Goal: Task Accomplishment & Management: Manage account settings

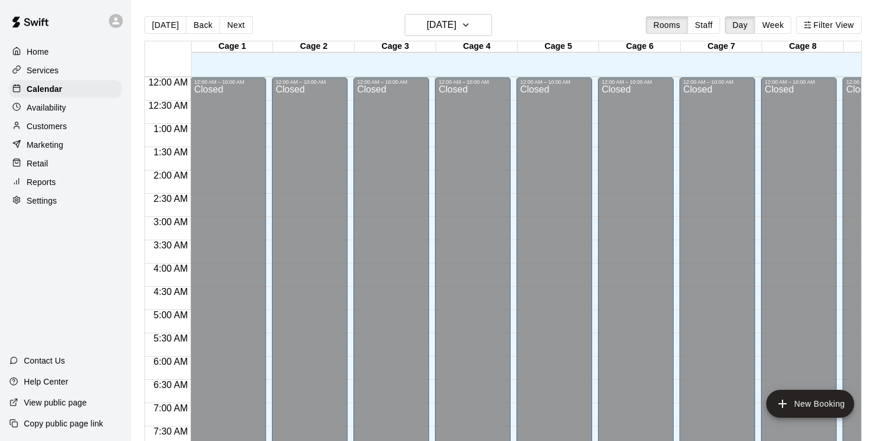
scroll to position [666, 0]
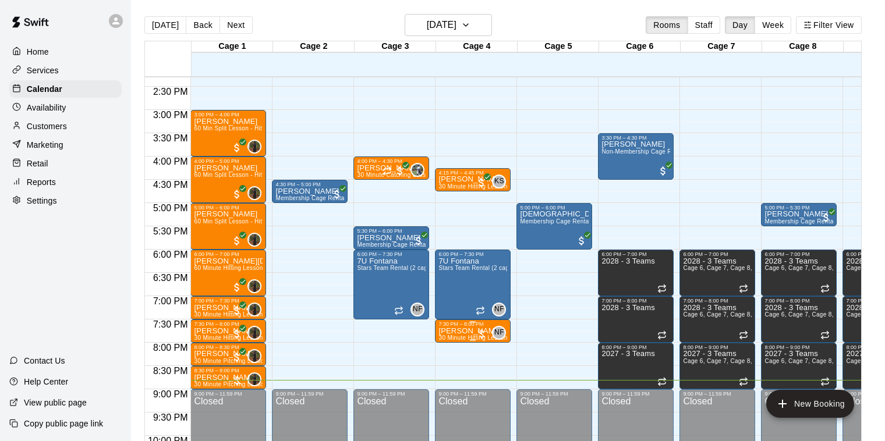
click at [478, 332] on div at bounding box center [482, 334] width 12 height 12
click at [494, 371] on img "edit" at bounding box center [487, 367] width 13 height 13
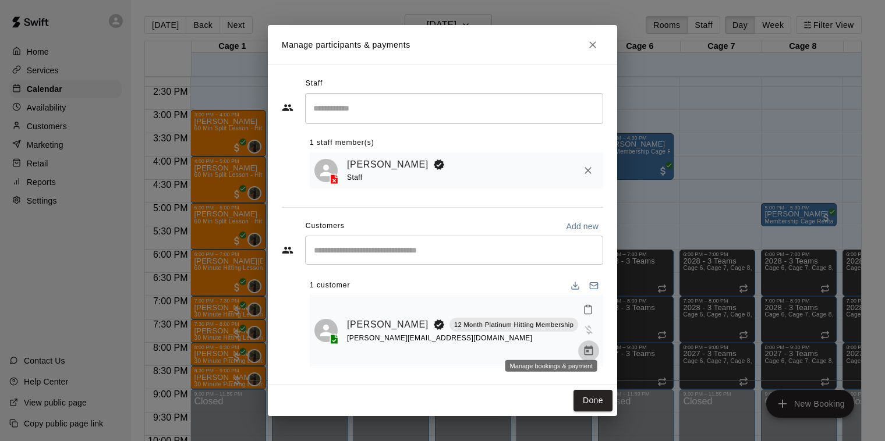
click at [584, 346] on icon "Manage bookings & payment" at bounding box center [588, 351] width 9 height 10
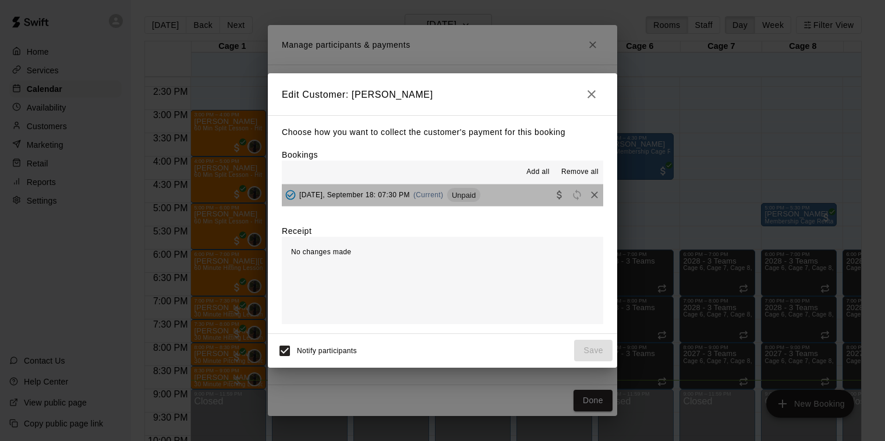
click at [435, 194] on span "(Current)" at bounding box center [428, 195] width 30 height 8
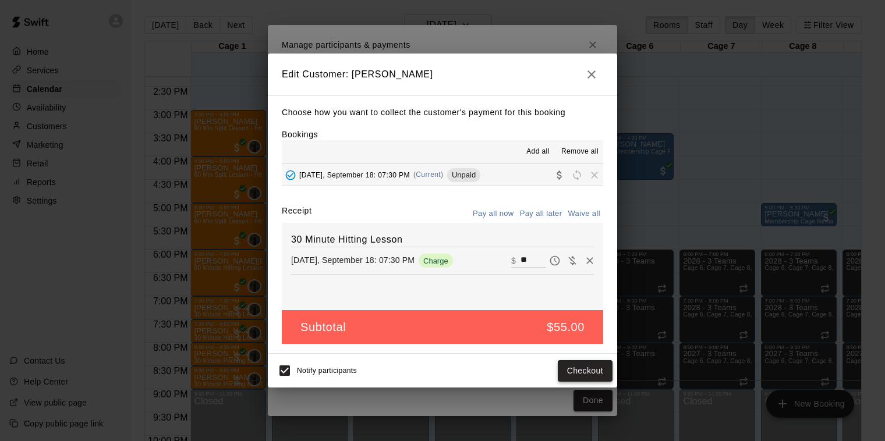
click at [600, 363] on button "Checkout" at bounding box center [585, 371] width 55 height 22
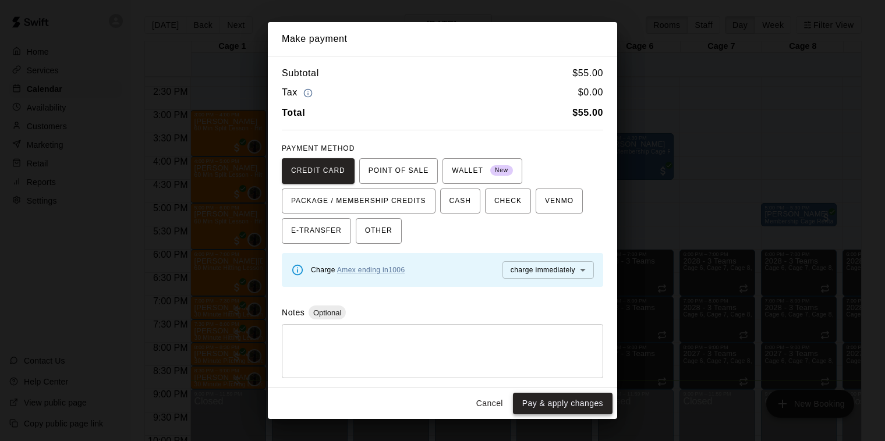
click at [580, 407] on button "Pay & apply changes" at bounding box center [563, 404] width 100 height 22
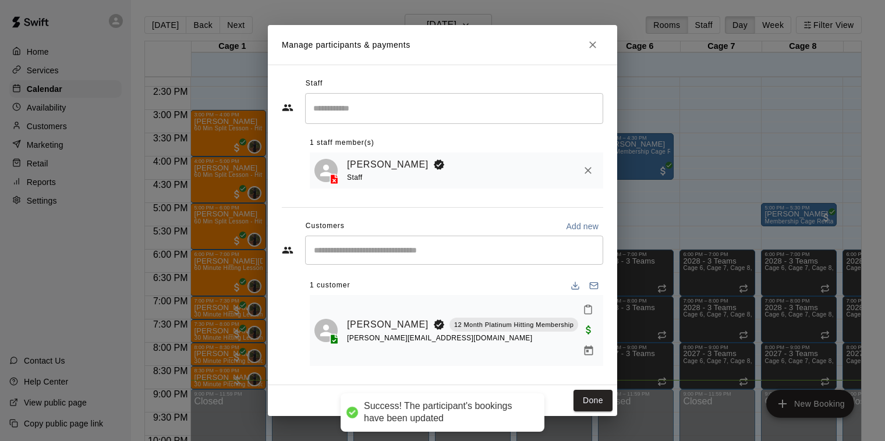
drag, startPoint x: 590, startPoint y: 392, endPoint x: 583, endPoint y: 353, distance: 39.6
click at [591, 392] on button "Done" at bounding box center [592, 401] width 39 height 22
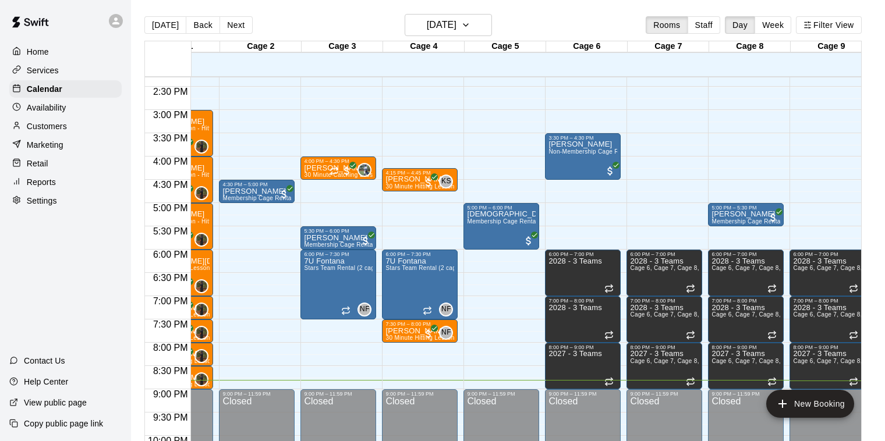
scroll to position [0, 0]
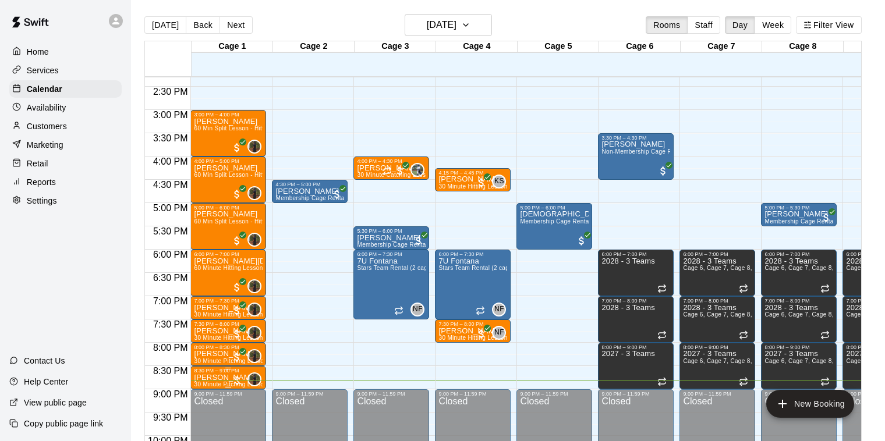
click at [236, 382] on div at bounding box center [237, 381] width 12 height 12
click at [240, 395] on img "edit" at bounding box center [243, 392] width 13 height 13
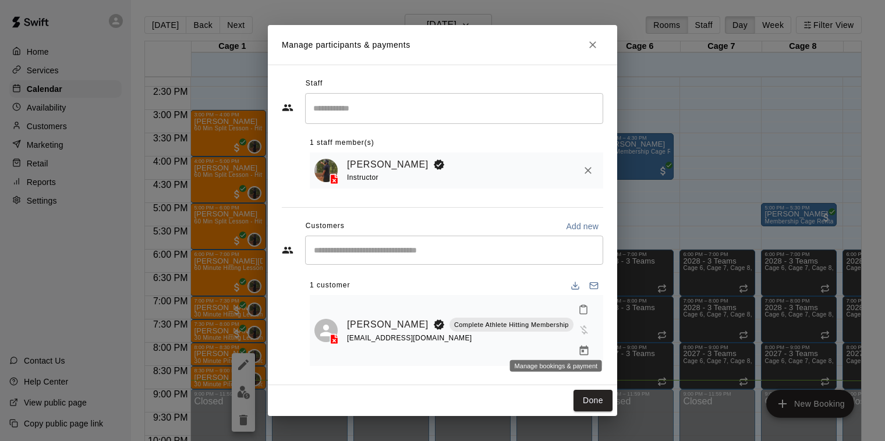
click at [578, 345] on icon "Manage bookings & payment" at bounding box center [584, 351] width 12 height 12
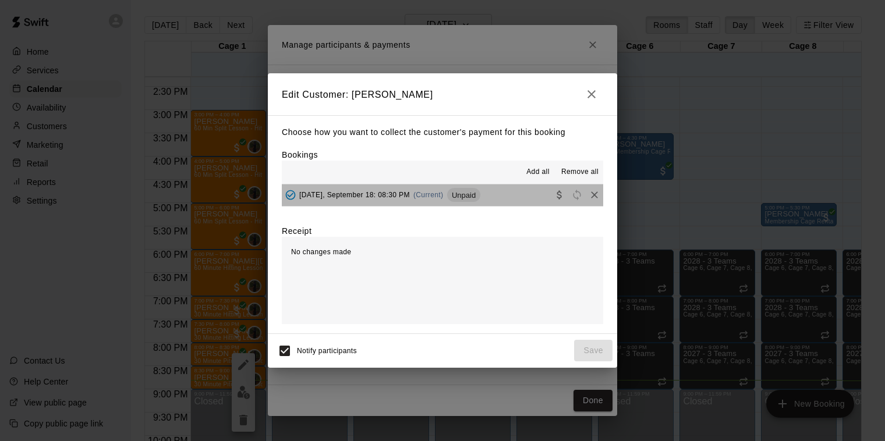
click at [430, 194] on span "(Current)" at bounding box center [428, 195] width 30 height 8
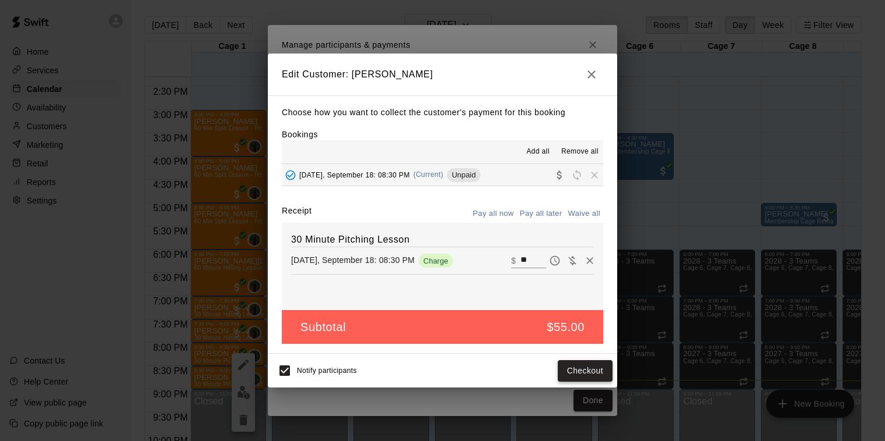
click at [580, 364] on button "Checkout" at bounding box center [585, 371] width 55 height 22
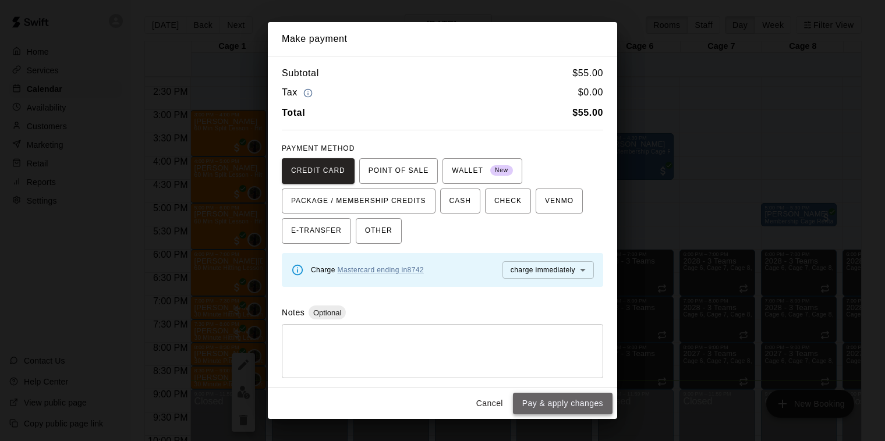
click at [580, 411] on button "Pay & apply changes" at bounding box center [563, 404] width 100 height 22
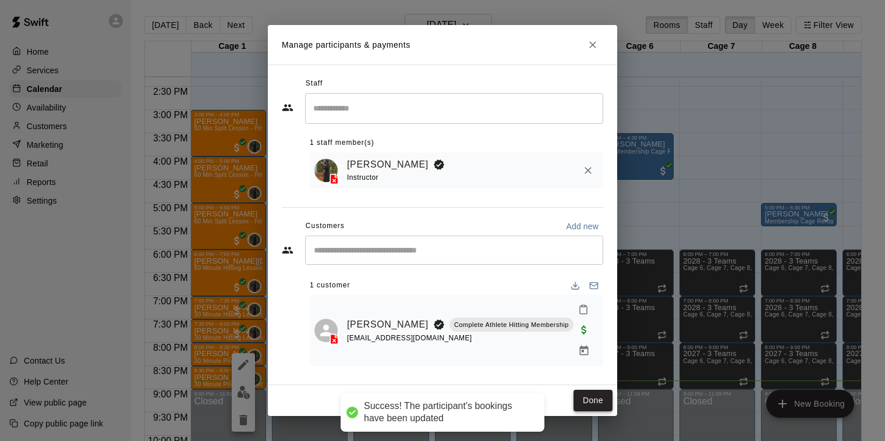
click at [593, 390] on button "Done" at bounding box center [592, 401] width 39 height 22
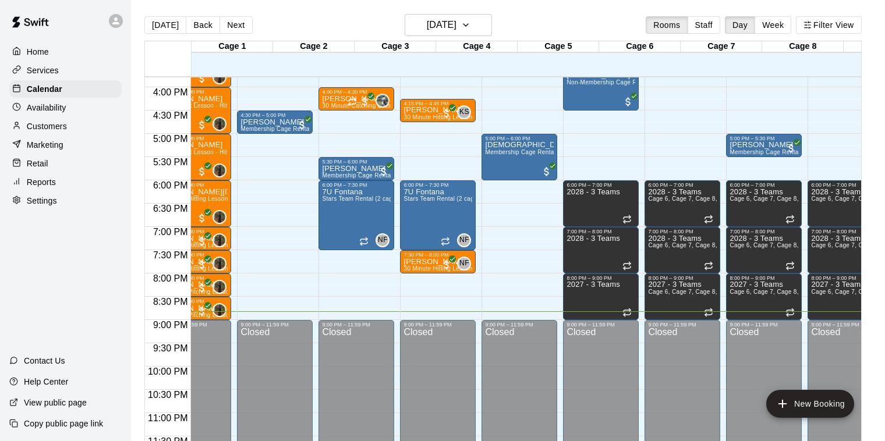
scroll to position [0, 35]
